Goal: Information Seeking & Learning: Find specific fact

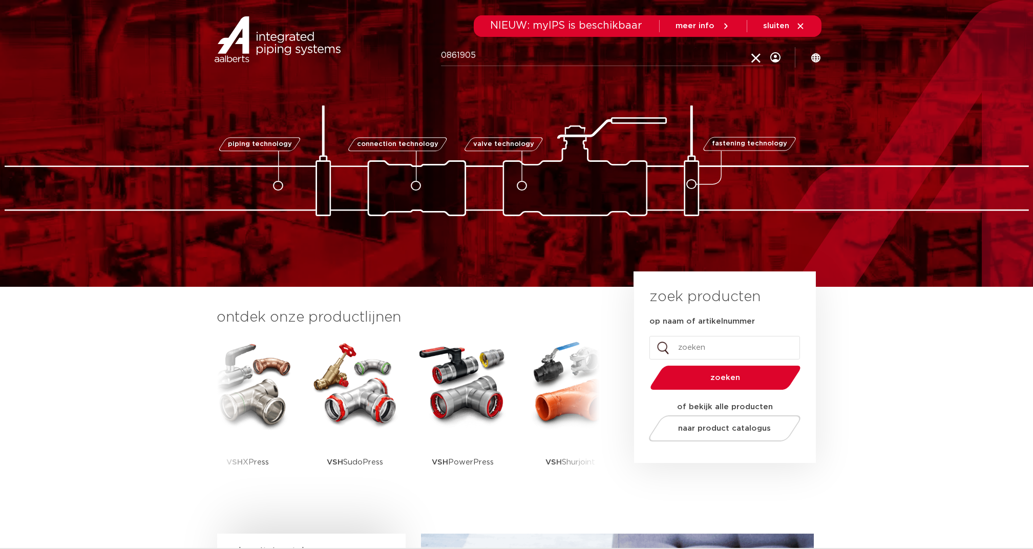
type input "0861905"
click button "Zoeken" at bounding box center [0, 0] width 0 height 0
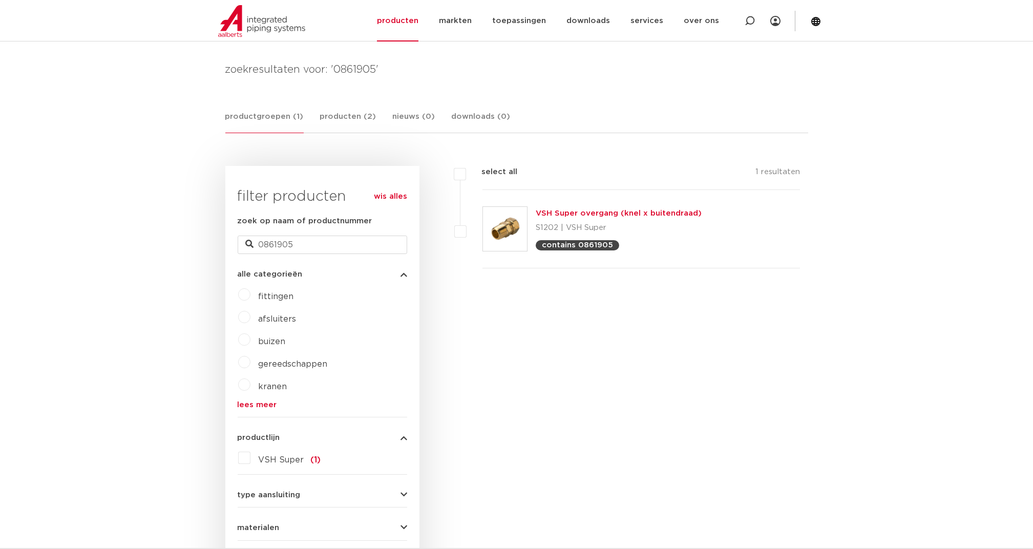
click at [589, 212] on link "VSH Super overgang (knel x buitendraad)" at bounding box center [619, 213] width 166 height 8
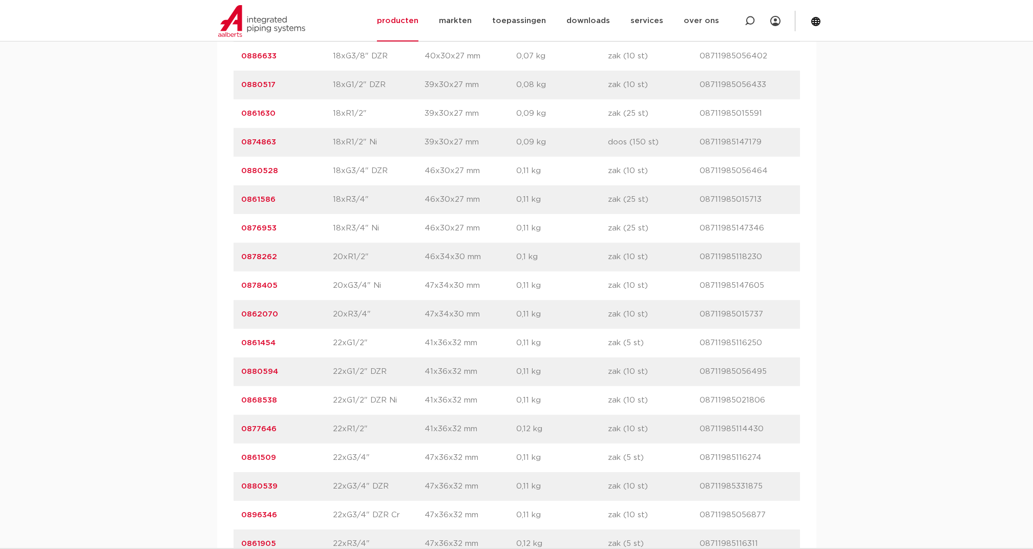
scroll to position [1912, 0]
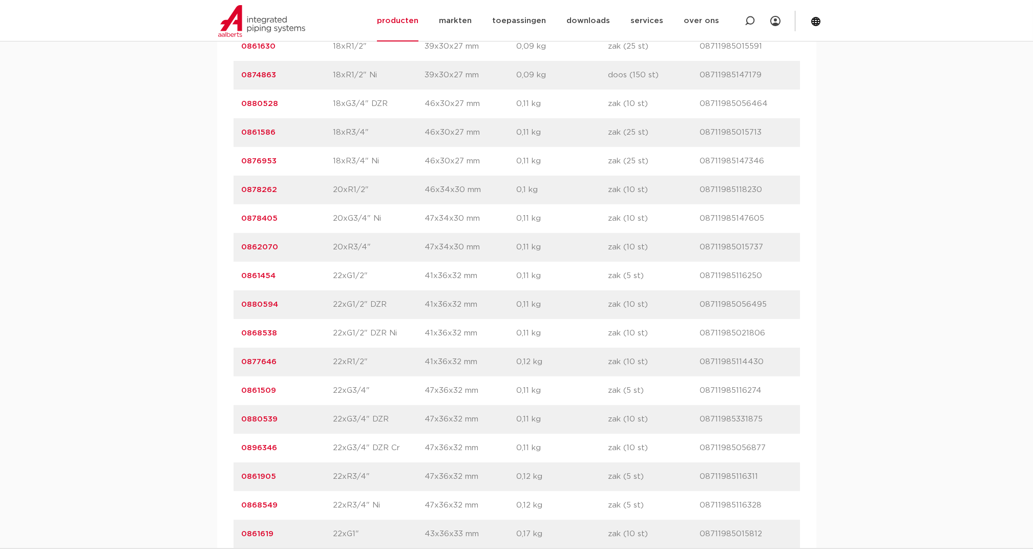
click at [263, 474] on link "0861905" at bounding box center [259, 477] width 35 height 8
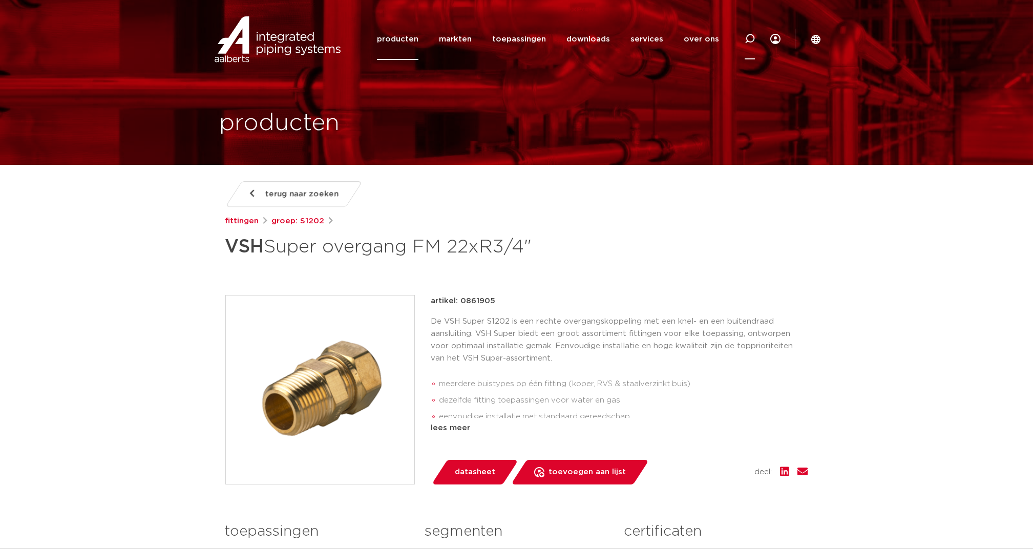
click at [753, 36] on icon at bounding box center [750, 39] width 10 height 10
type input "knelring"
click button "Zoeken" at bounding box center [0, 0] width 0 height 0
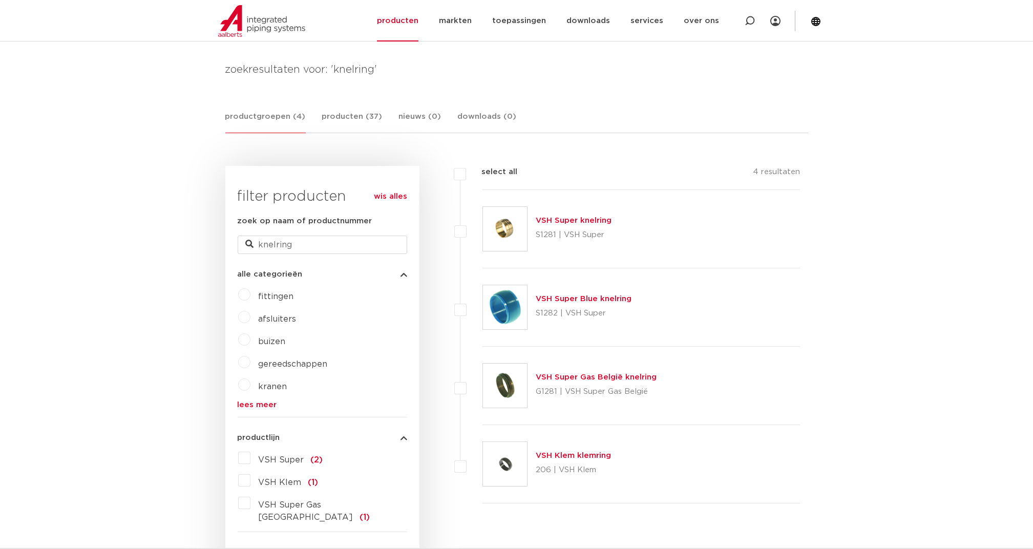
click at [581, 219] on link "VSH Super knelring" at bounding box center [574, 221] width 76 height 8
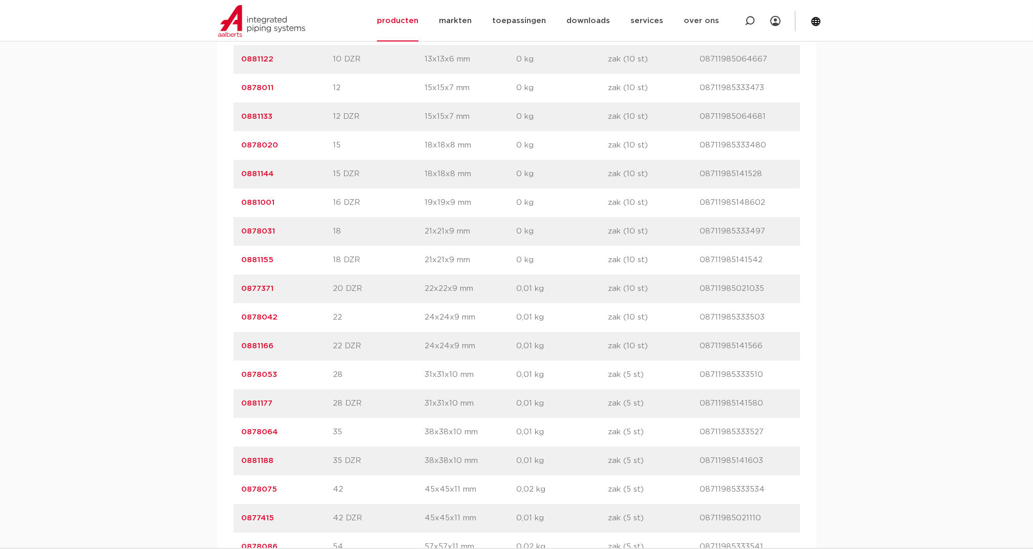
scroll to position [888, 0]
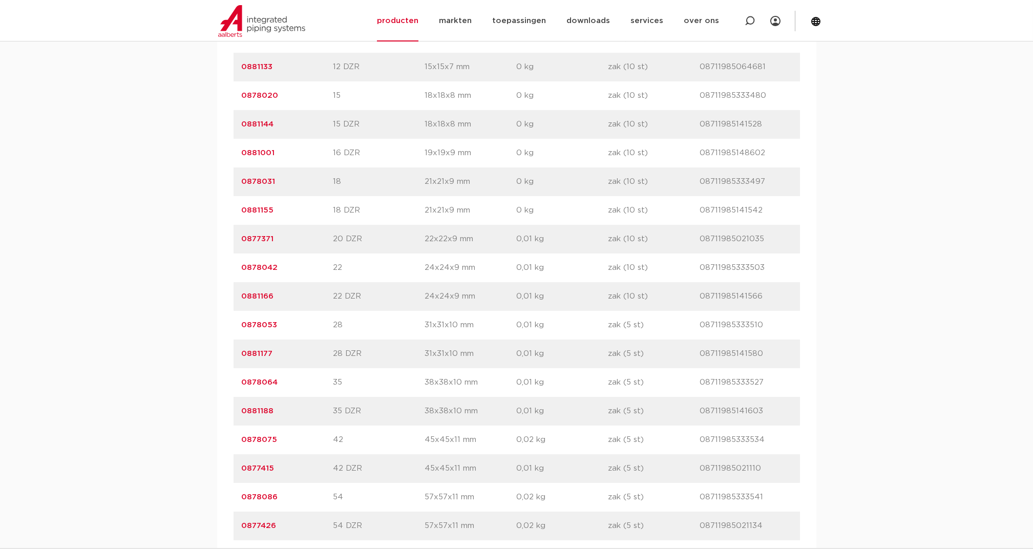
click at [266, 264] on link "0878042" at bounding box center [260, 268] width 36 height 8
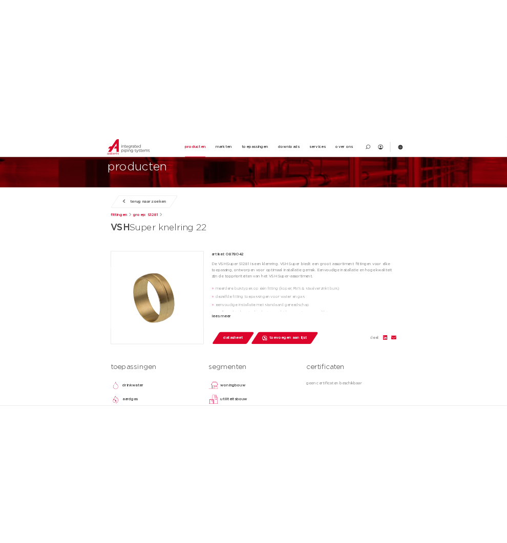
scroll to position [136, 0]
